Goal: Information Seeking & Learning: Learn about a topic

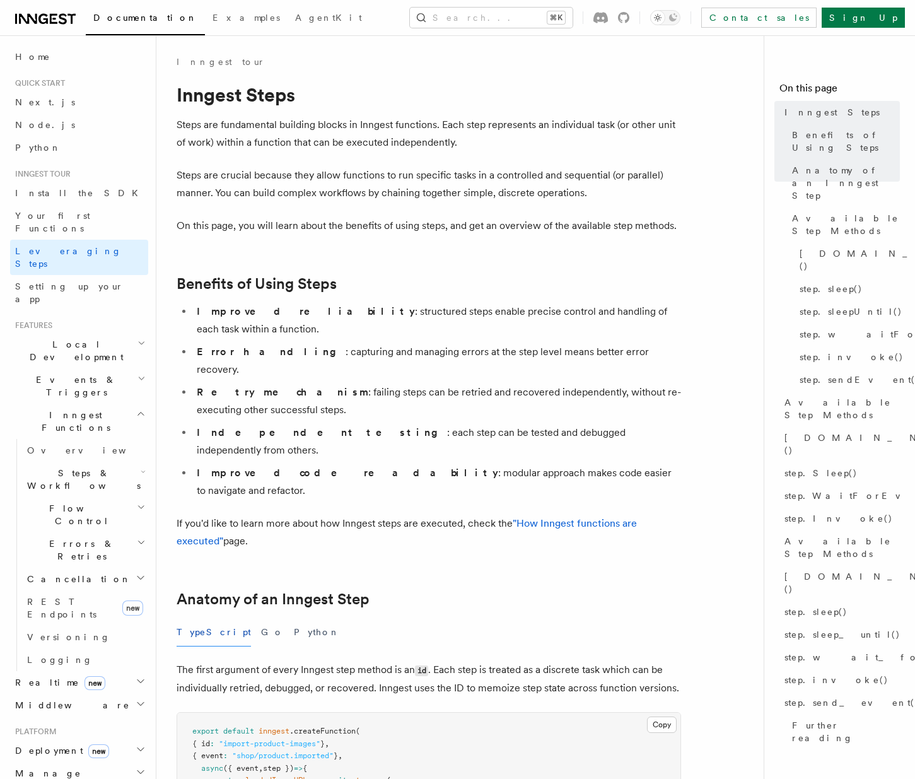
click at [95, 467] on span "Steps & Workflows" at bounding box center [81, 479] width 119 height 25
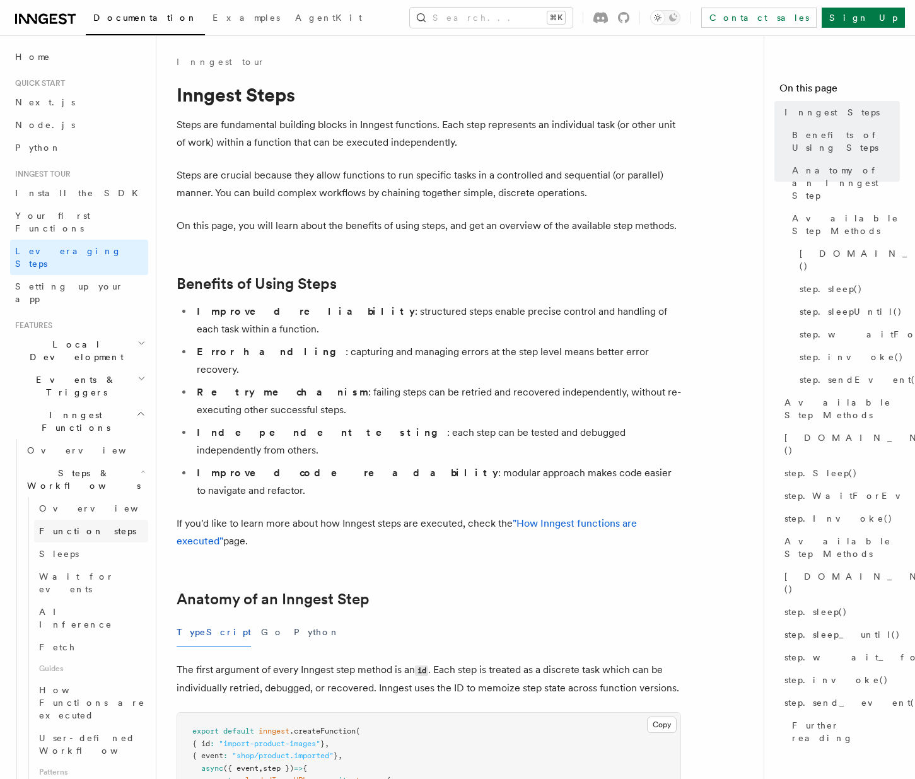
click at [91, 526] on span "Function steps" at bounding box center [87, 531] width 97 height 10
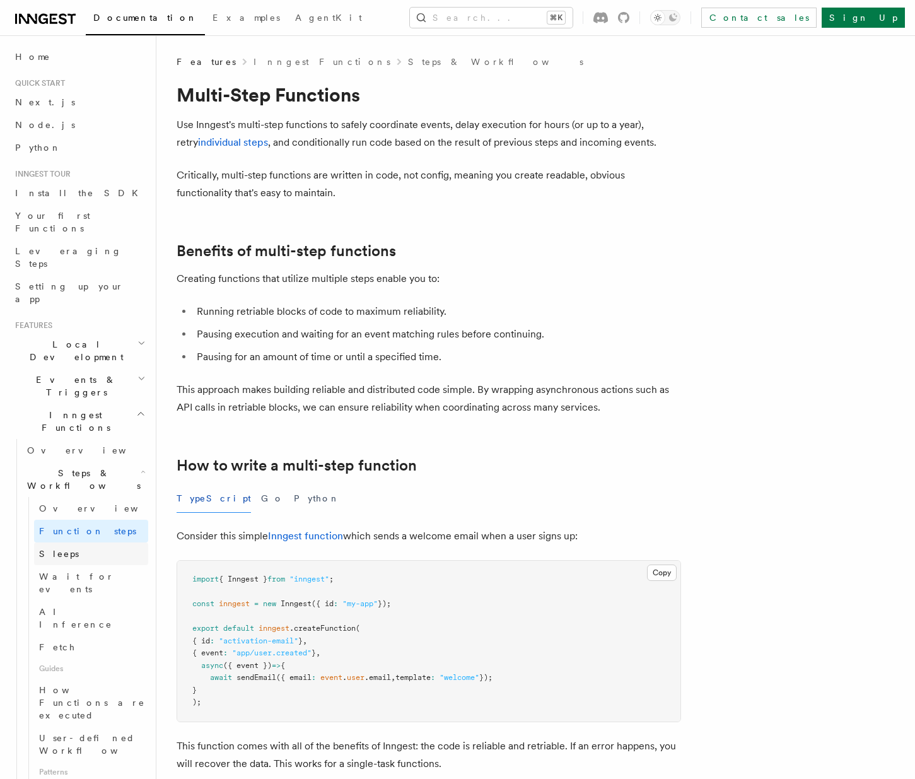
click at [90, 543] on link "Sleeps" at bounding box center [91, 554] width 114 height 23
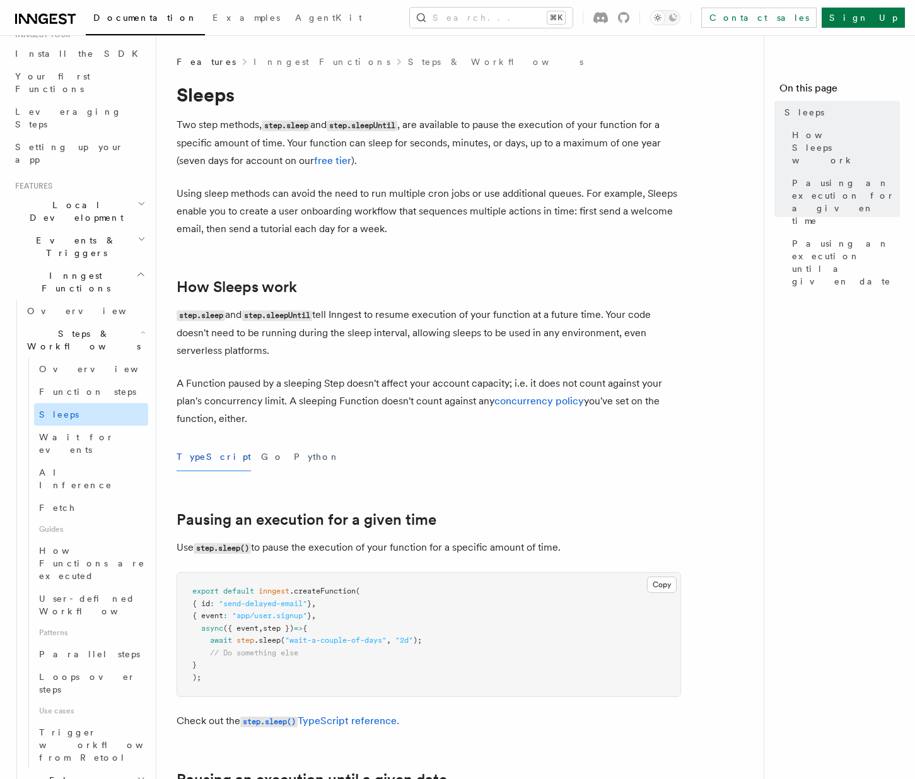
scroll to position [86, 0]
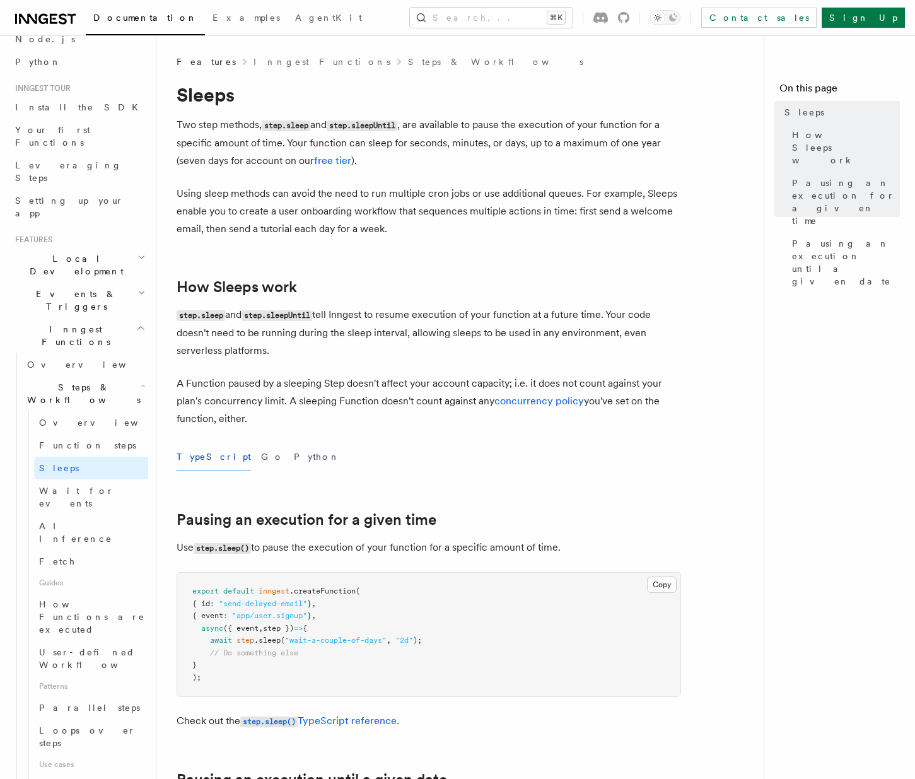
click at [108, 376] on h2 "Steps & Workflows" at bounding box center [85, 393] width 126 height 35
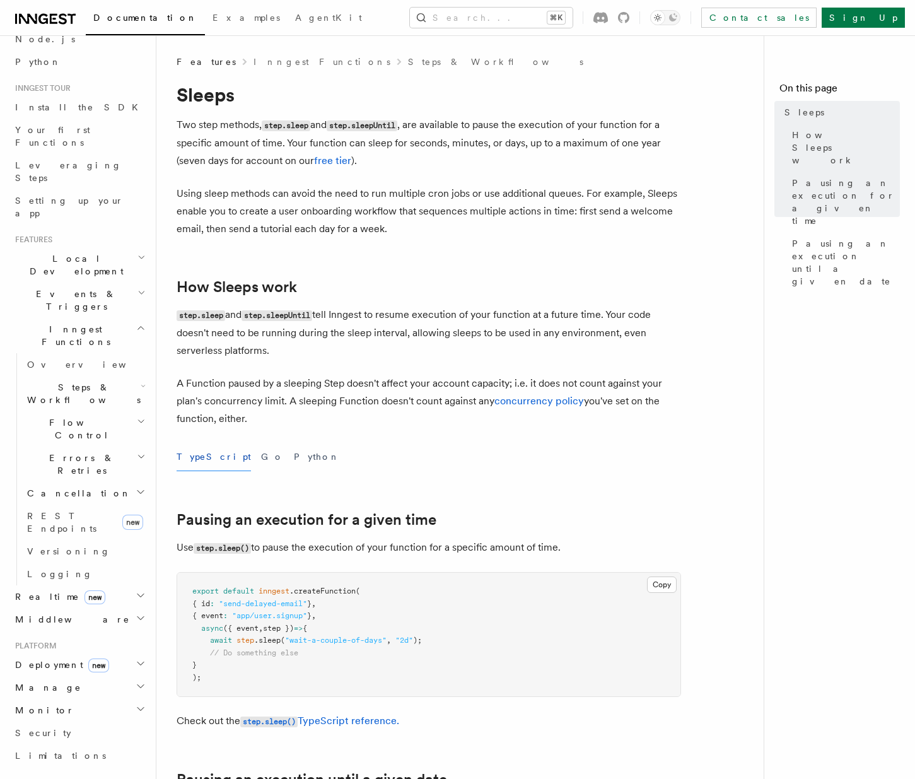
click at [111, 318] on h2 "Inngest Functions" at bounding box center [79, 335] width 138 height 35
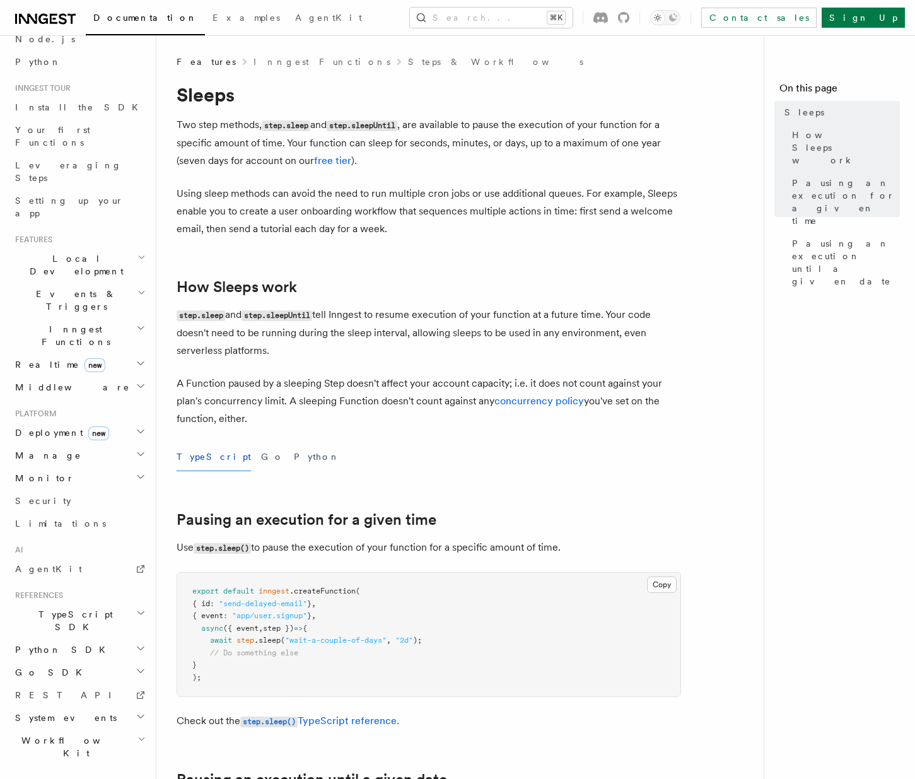
scroll to position [71, 0]
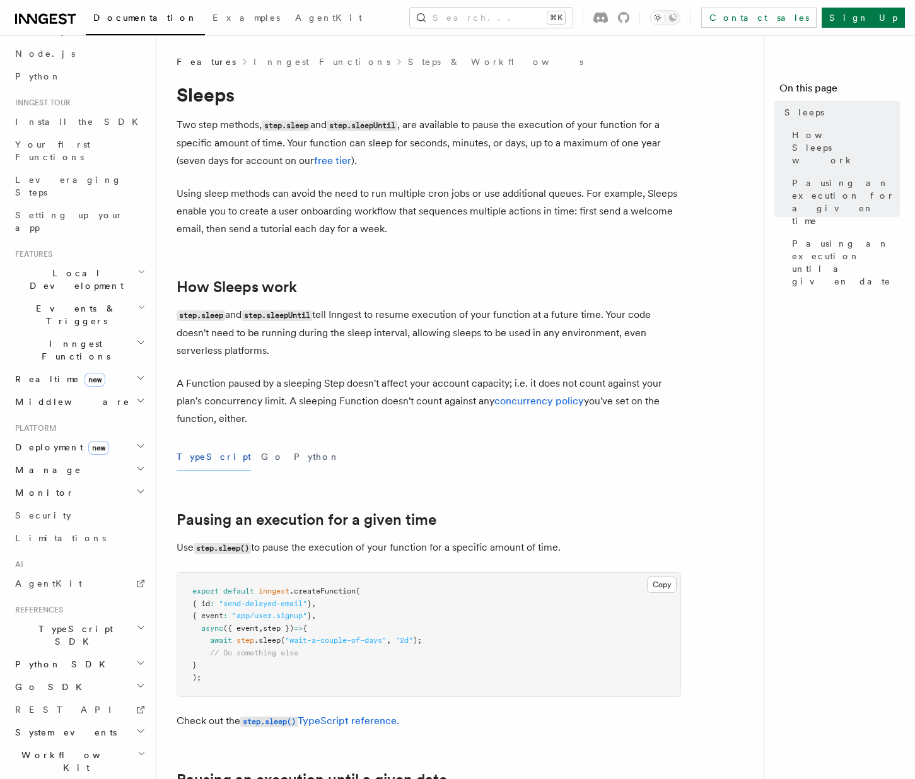
click at [82, 618] on h2 "TypeScript SDK" at bounding box center [79, 635] width 138 height 35
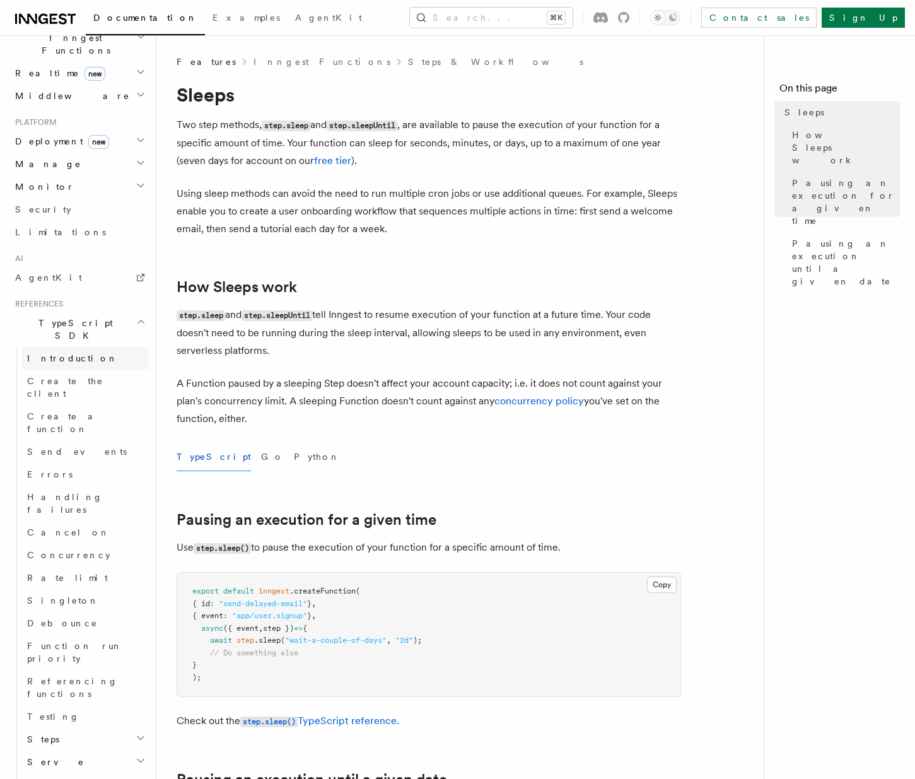
scroll to position [380, 0]
click at [81, 725] on h2 "Steps" at bounding box center [85, 736] width 126 height 23
click at [79, 748] on h2 "Serve" at bounding box center [85, 759] width 126 height 23
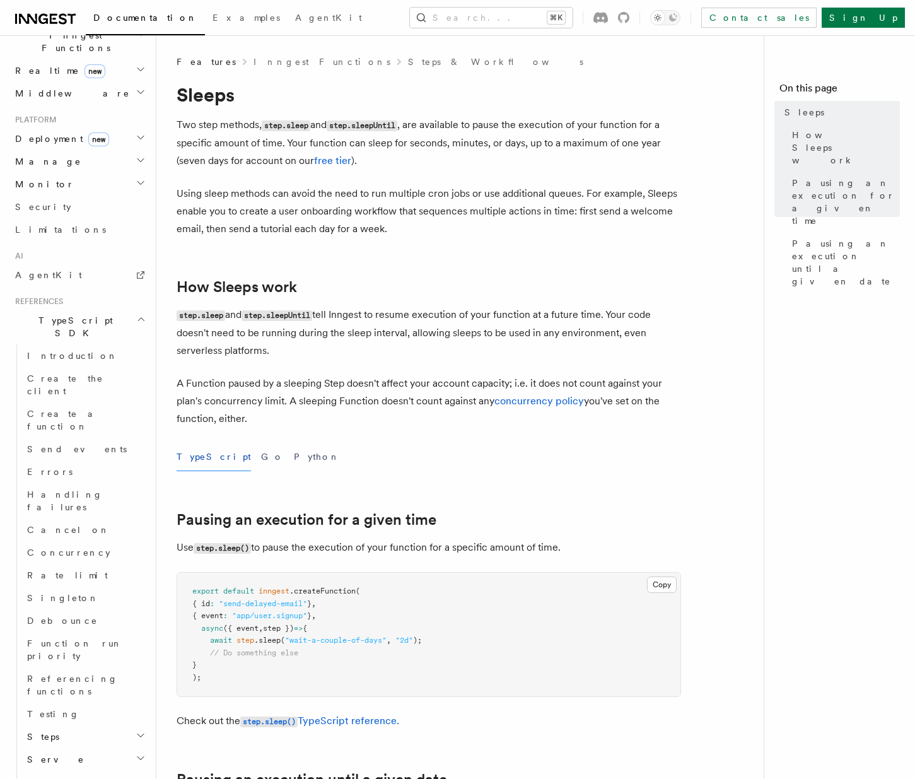
click at [76, 771] on h2 "Middleware" at bounding box center [85, 782] width 126 height 23
click at [77, 771] on h2 "Middleware" at bounding box center [85, 782] width 126 height 23
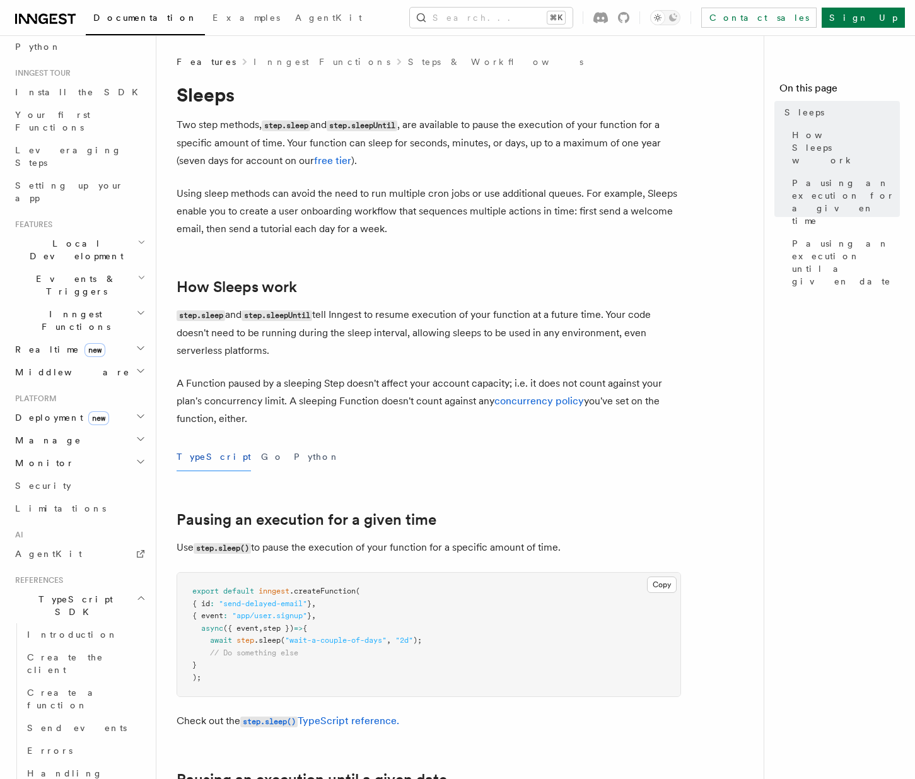
scroll to position [0, 0]
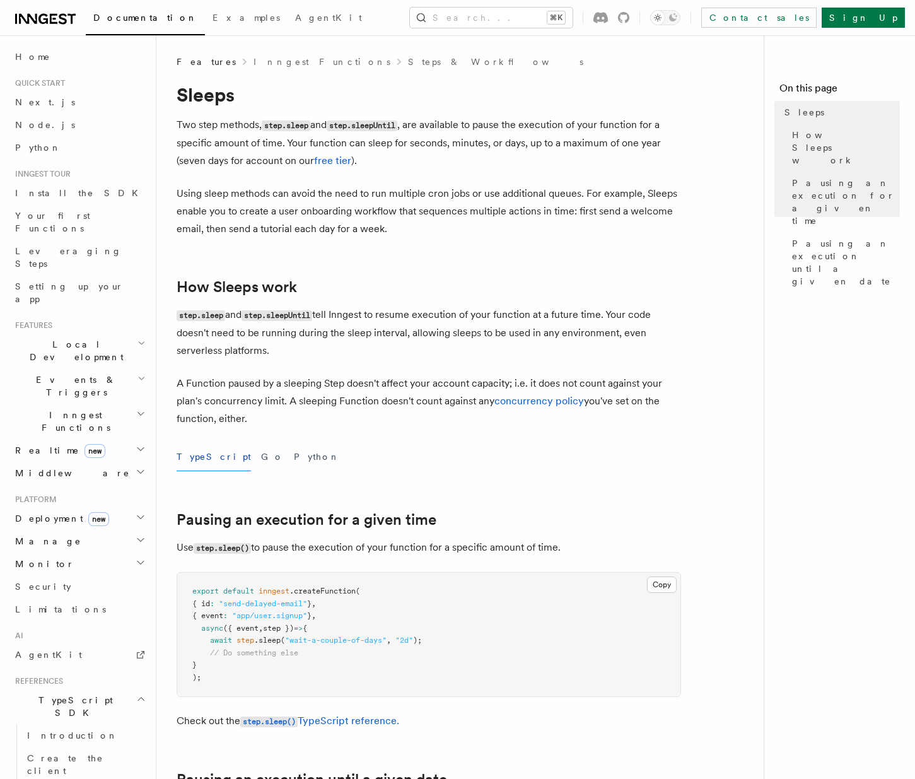
click at [89, 368] on h2 "Events & Triggers" at bounding box center [79, 385] width 138 height 35
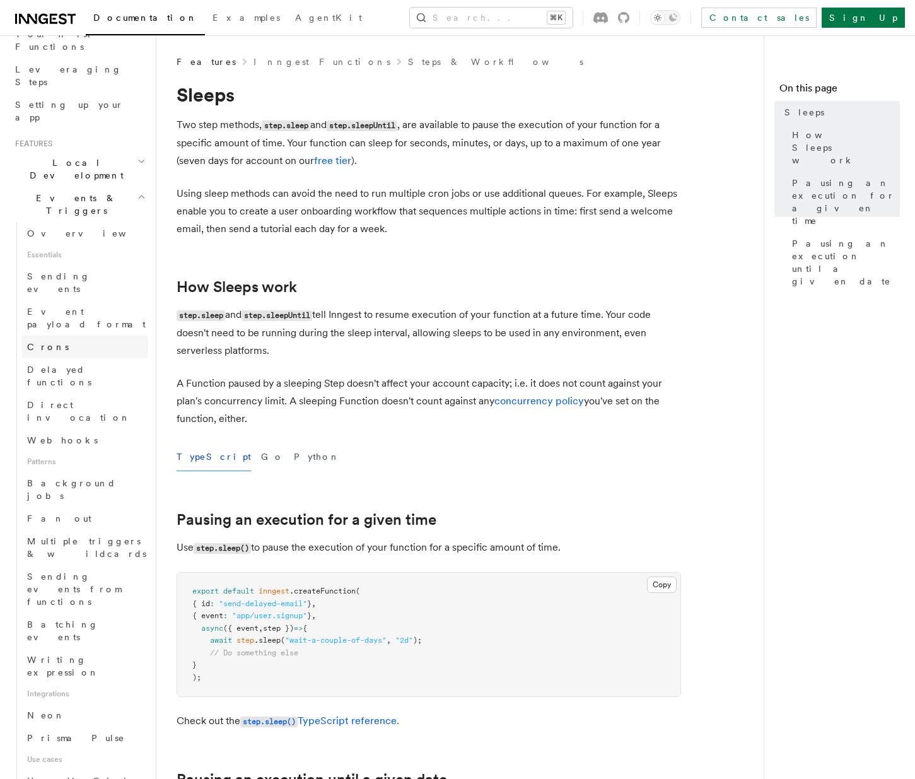
scroll to position [203, 0]
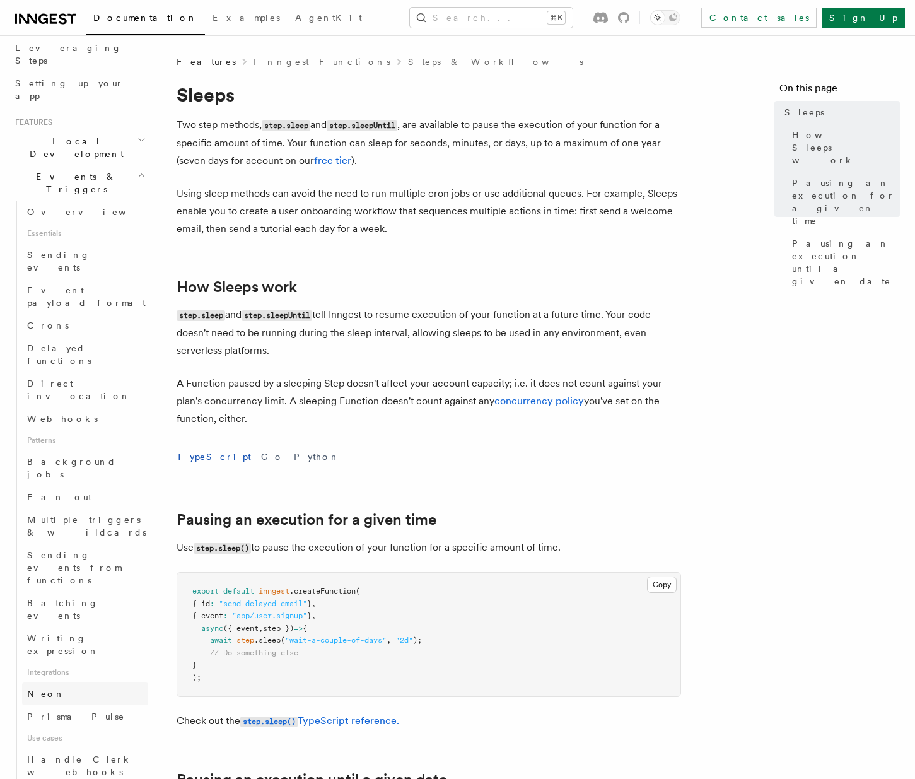
click at [91, 683] on link "Neon" at bounding box center [85, 694] width 126 height 23
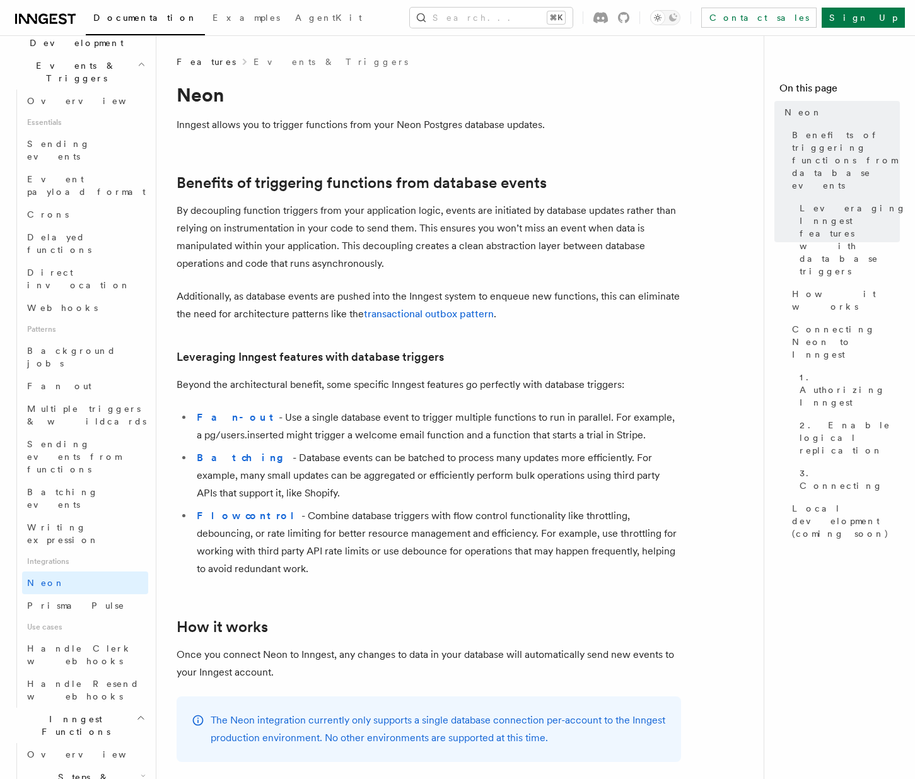
scroll to position [376, 0]
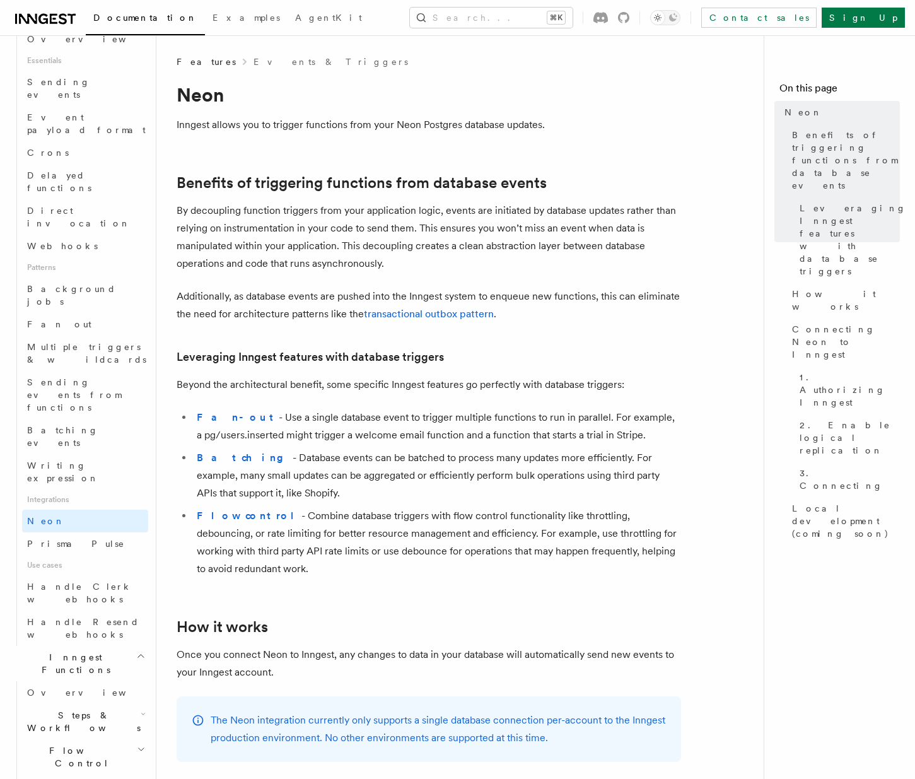
click at [97, 709] on span "Steps & Workflows" at bounding box center [81, 721] width 119 height 25
click at [205, 4] on link "Examples" at bounding box center [246, 19] width 83 height 30
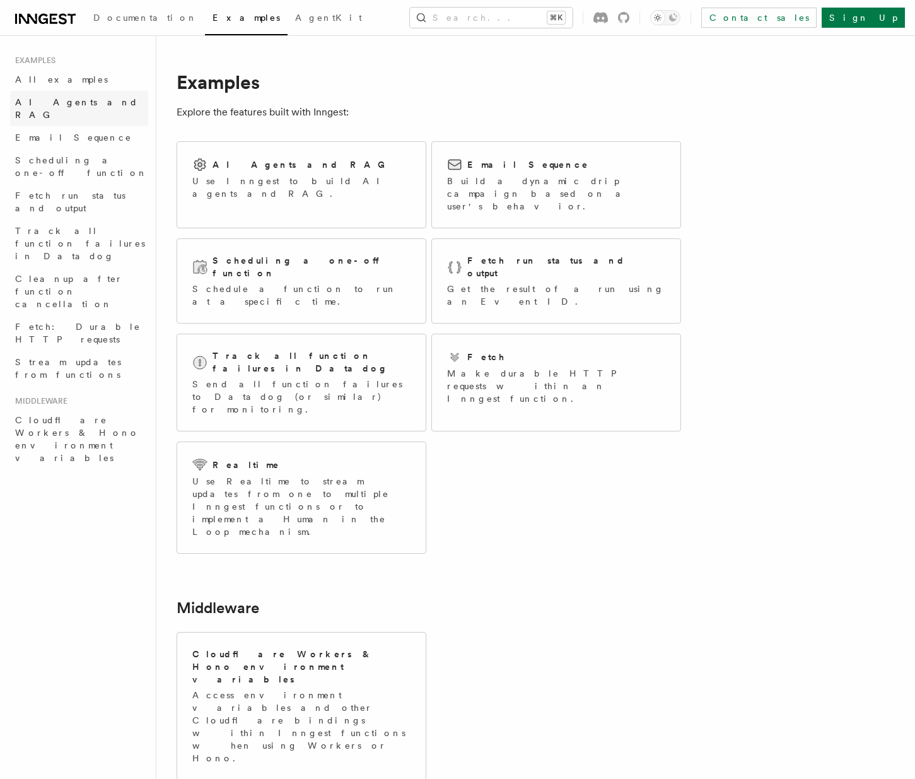
click at [123, 96] on link "AI Agents and RAG" at bounding box center [79, 108] width 138 height 35
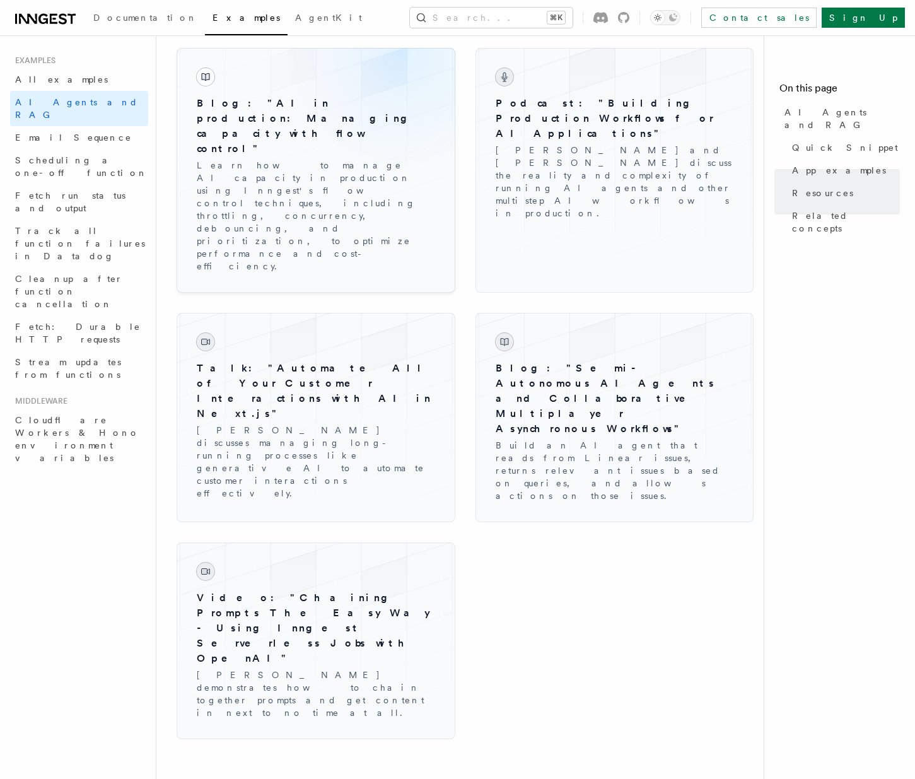
scroll to position [1790, 0]
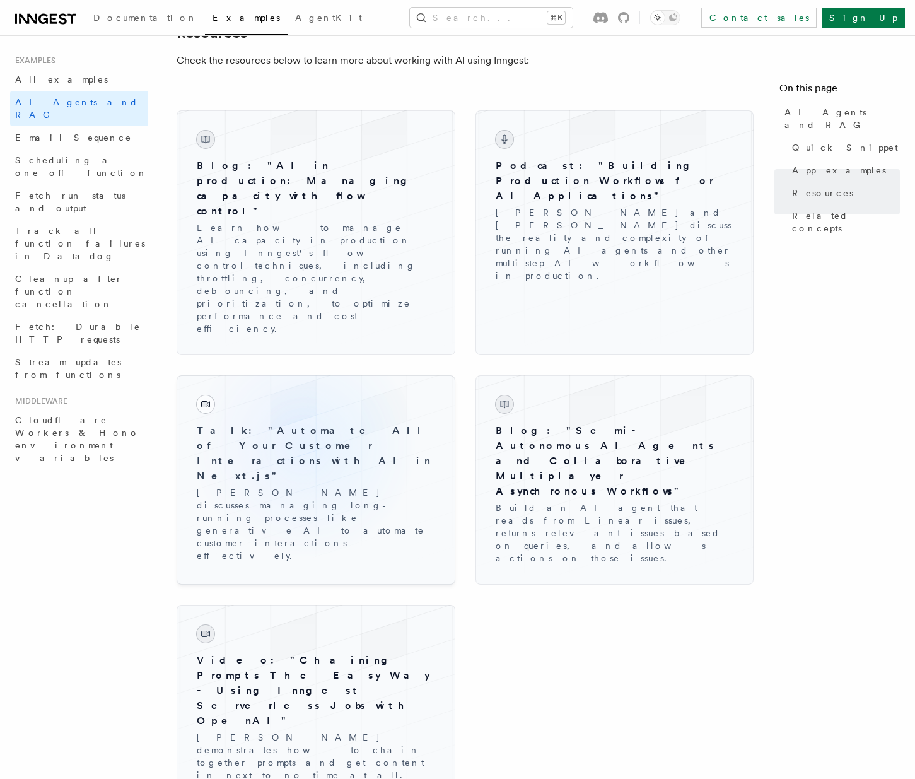
click at [303, 423] on h3 "Talk: "Automate All of Your Customer Interactions with AI in Next.js"" at bounding box center [316, 453] width 238 height 61
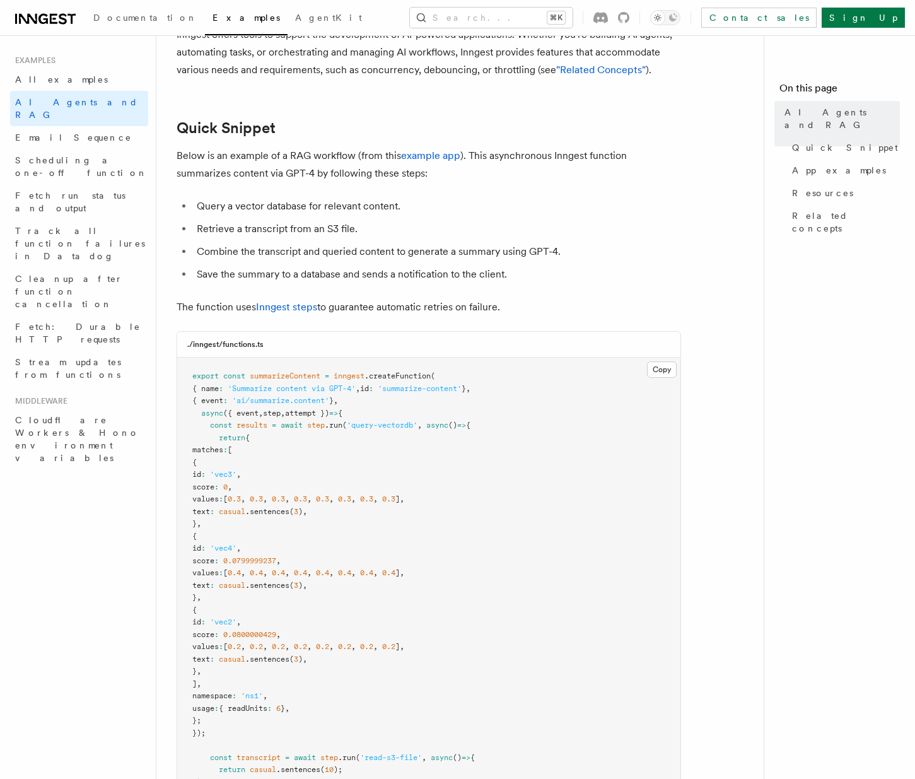
scroll to position [0, 0]
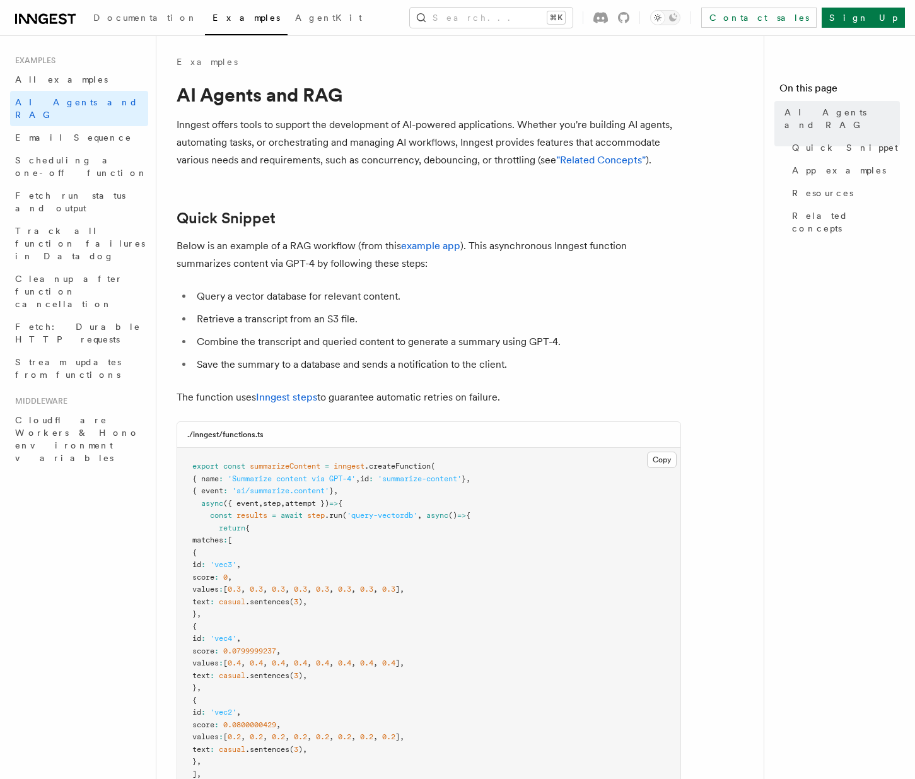
click at [377, 332] on ul "Query a vector database for relevant content. Retrieve a transcript from an S3 …" at bounding box center [429, 331] width 505 height 86
click at [91, 126] on link "Email Sequence" at bounding box center [79, 137] width 138 height 23
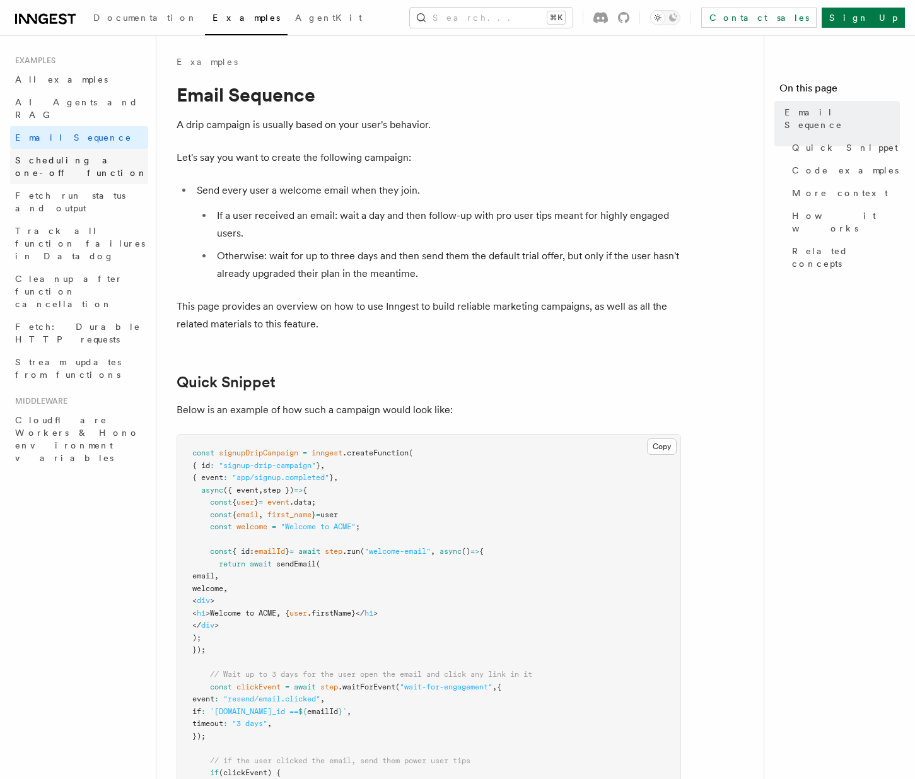
click at [91, 155] on span "Scheduling a one-off function" at bounding box center [81, 166] width 132 height 23
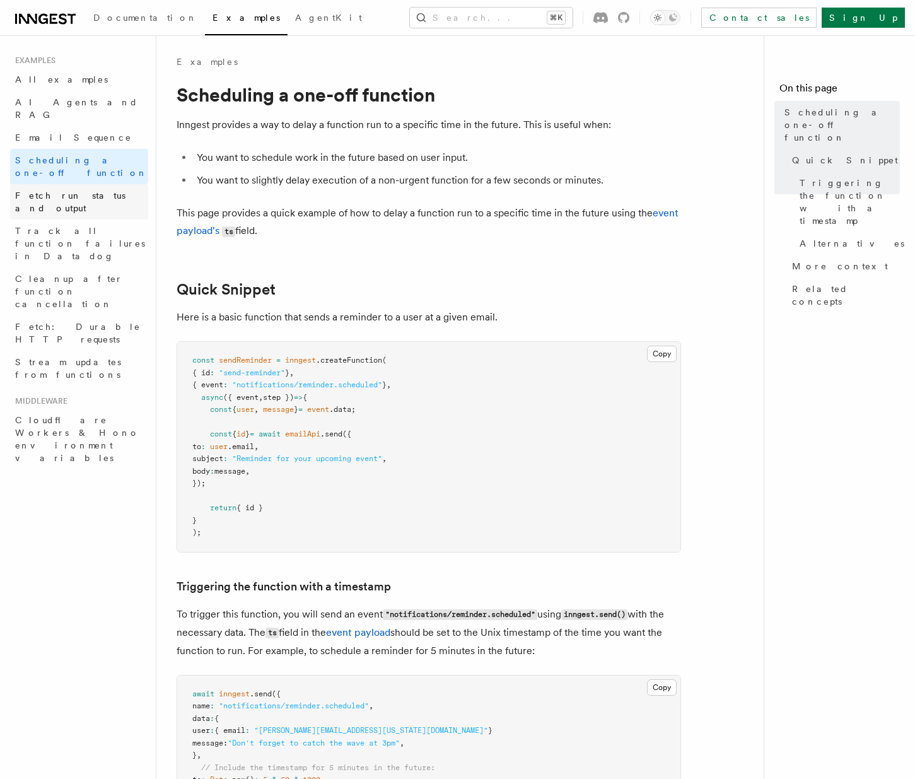
click at [86, 191] on span "Fetch run status and output" at bounding box center [70, 202] width 110 height 23
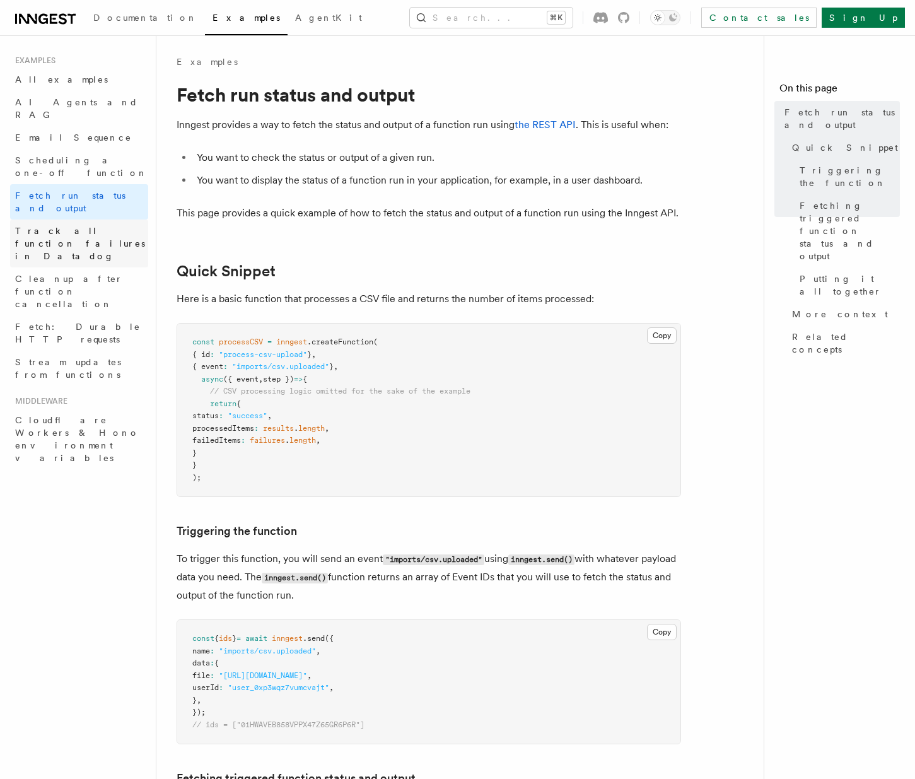
click at [86, 226] on span "Track all function failures in Datadog" at bounding box center [80, 243] width 130 height 35
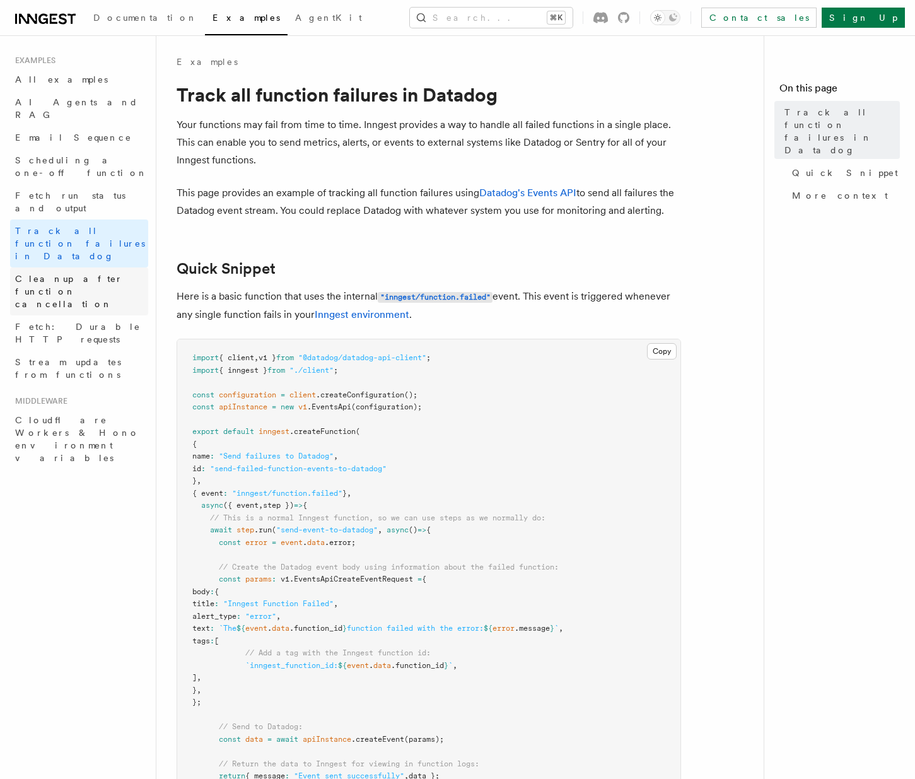
click at [80, 274] on span "Cleanup after function cancellation" at bounding box center [69, 291] width 108 height 35
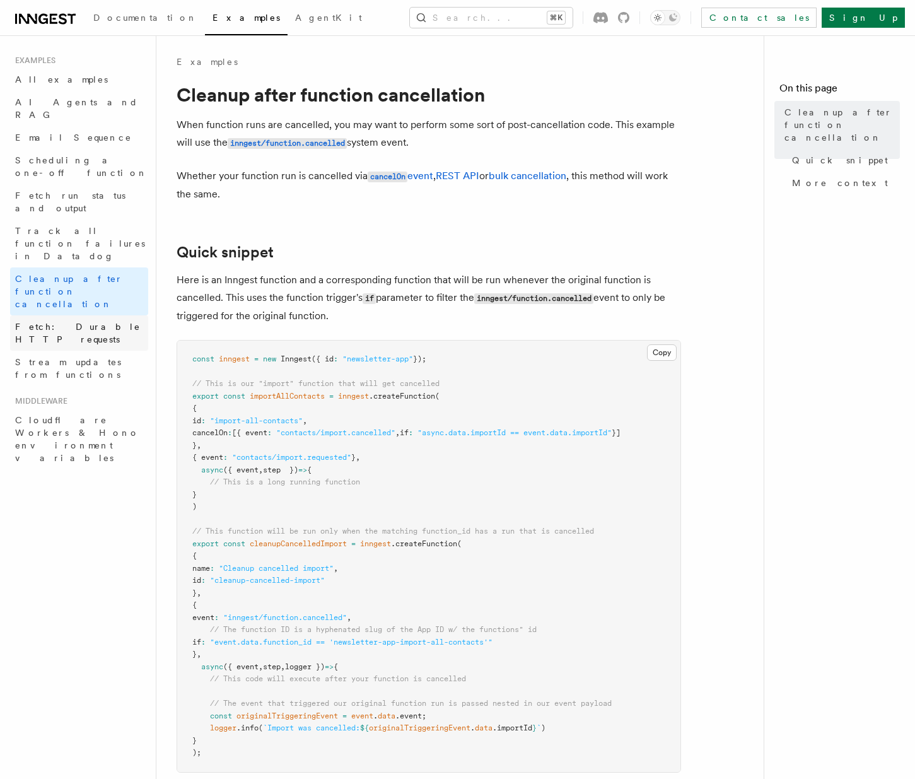
click at [74, 315] on link "Fetch: Durable HTTP requests" at bounding box center [79, 332] width 138 height 35
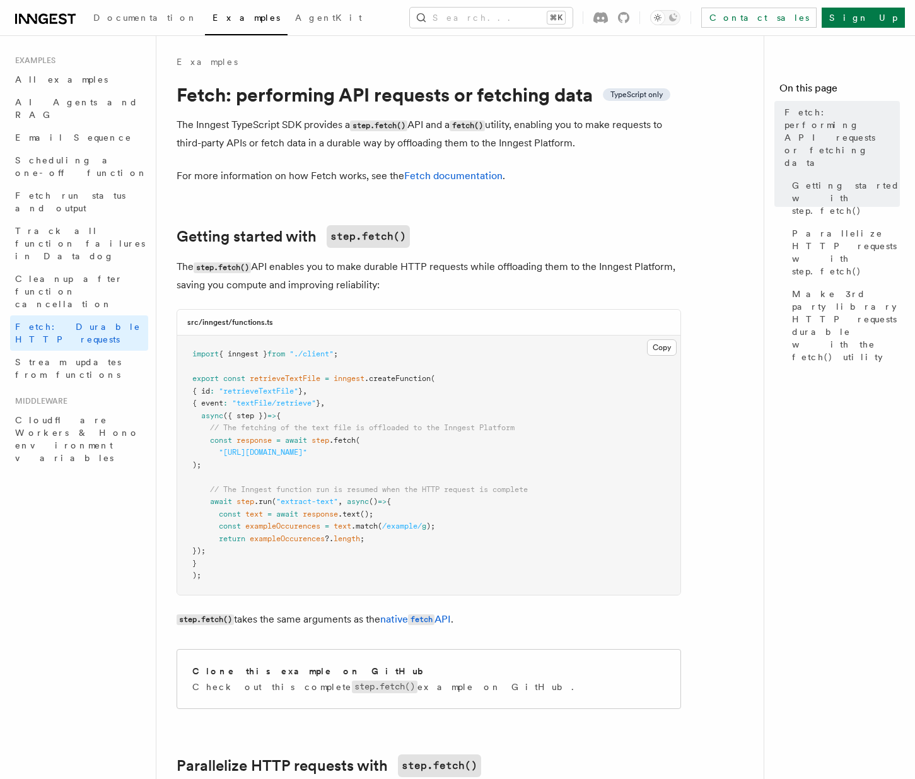
click at [71, 298] on div "Examples All examples AI Agents and RAG Email Sequence Scheduling a one-off fun…" at bounding box center [79, 263] width 138 height 414
click at [75, 357] on span "Stream updates from functions" at bounding box center [68, 368] width 106 height 23
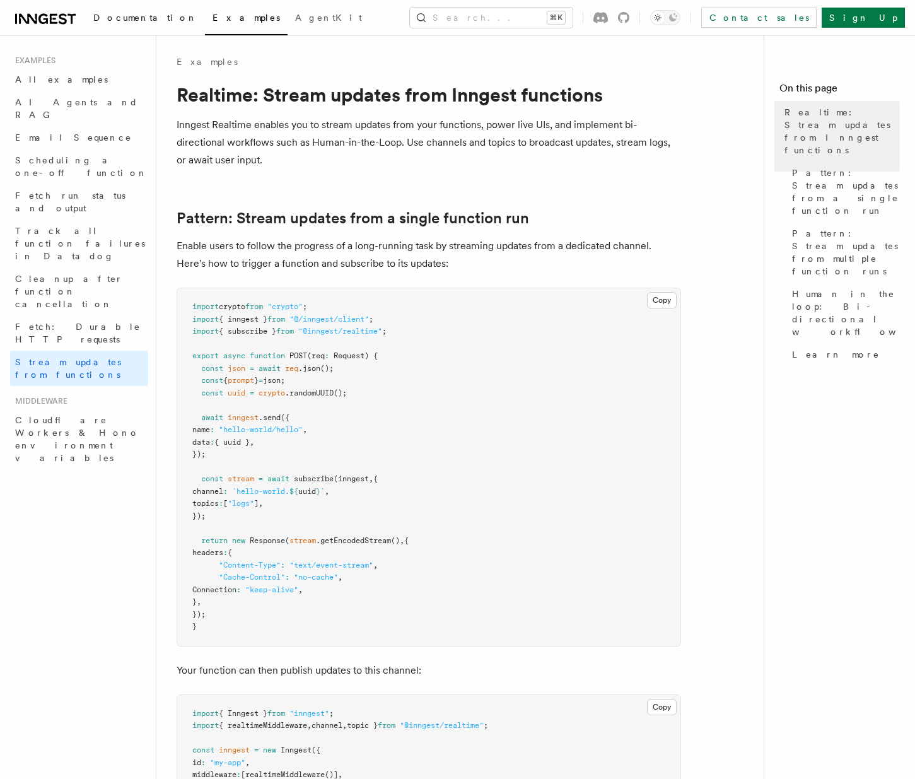
click at [117, 18] on span "Documentation" at bounding box center [145, 18] width 104 height 10
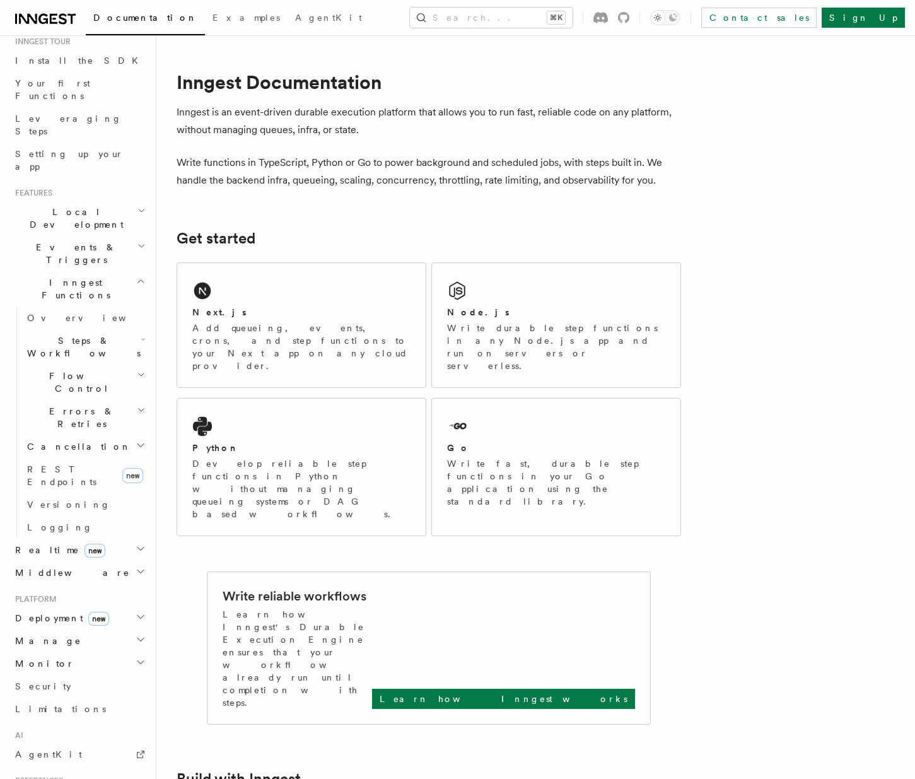
scroll to position [197, 0]
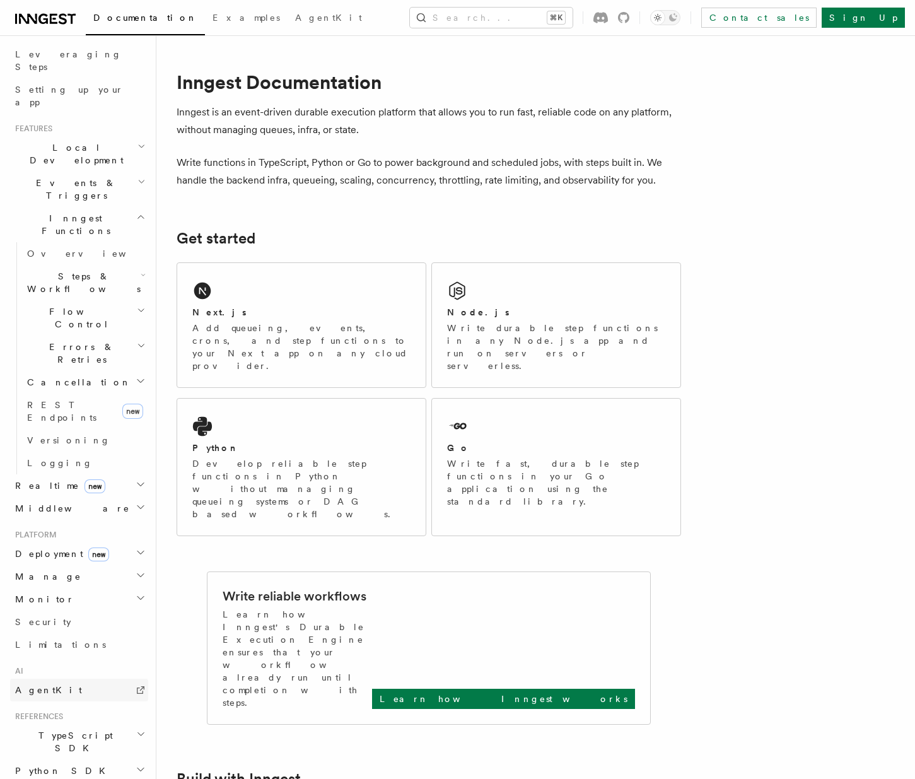
click at [50, 685] on span "AgentKit" at bounding box center [48, 690] width 67 height 10
